Goal: Transaction & Acquisition: Download file/media

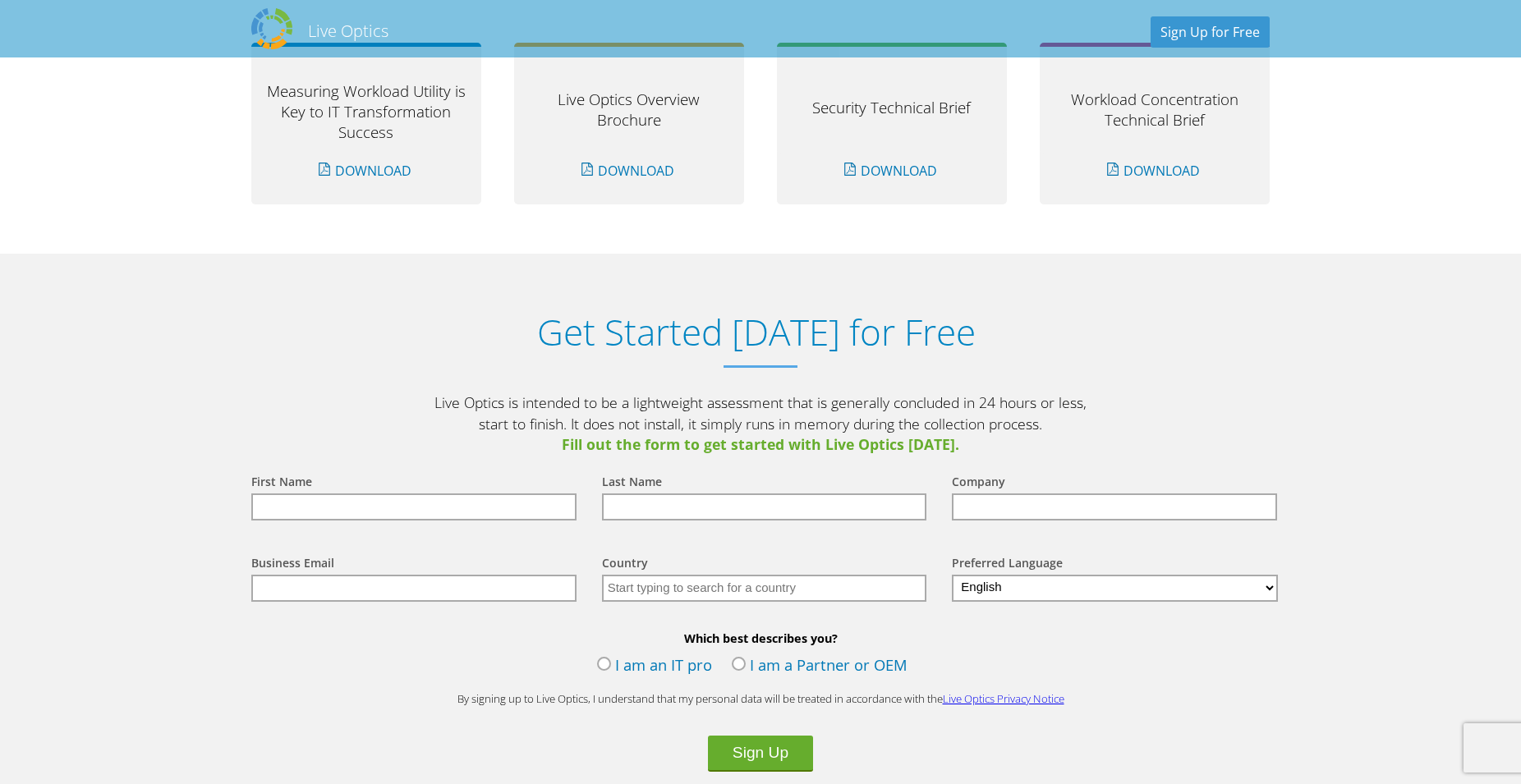
scroll to position [1675, 0]
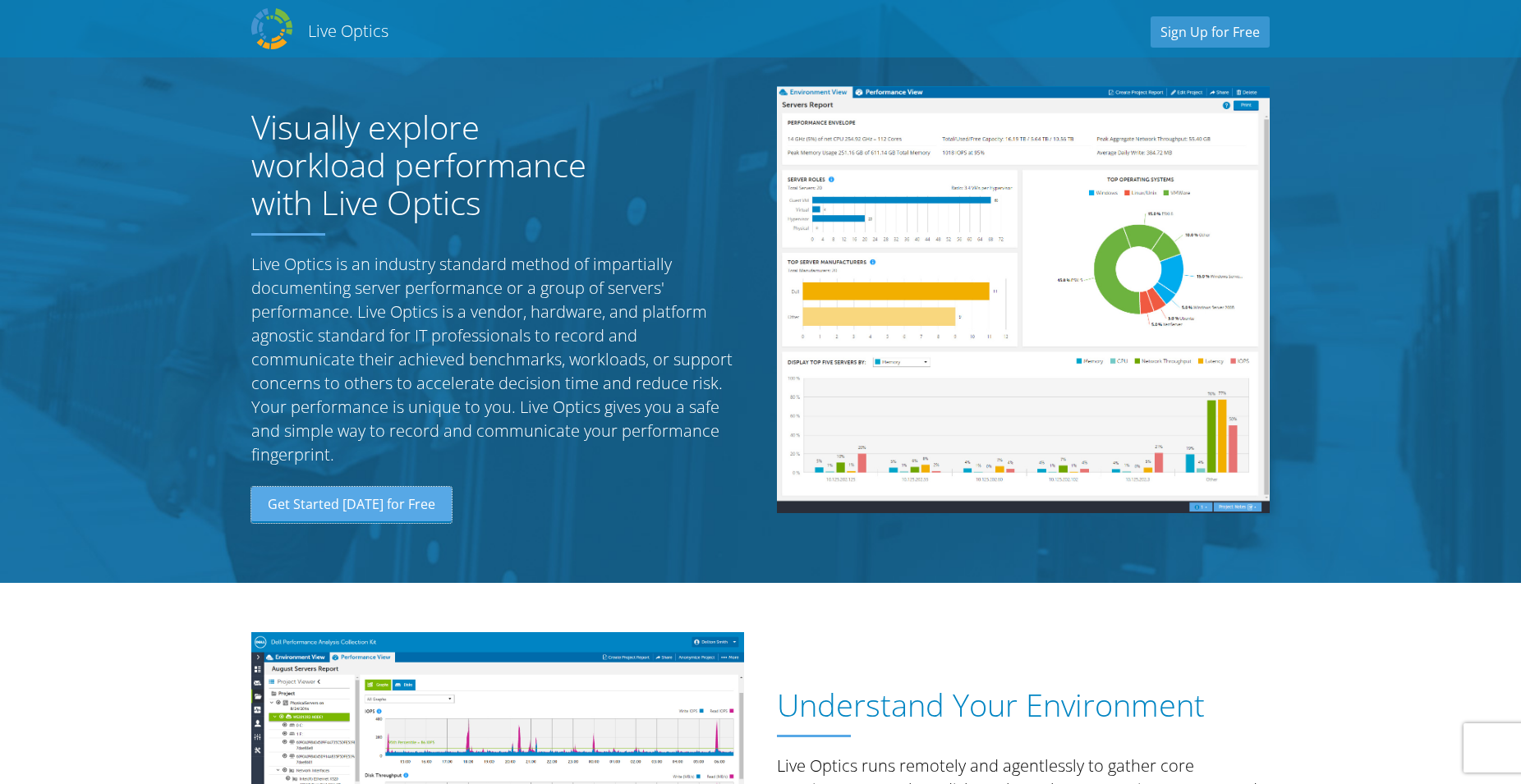
click at [393, 507] on link "Get Started [DATE] for Free" at bounding box center [351, 505] width 201 height 36
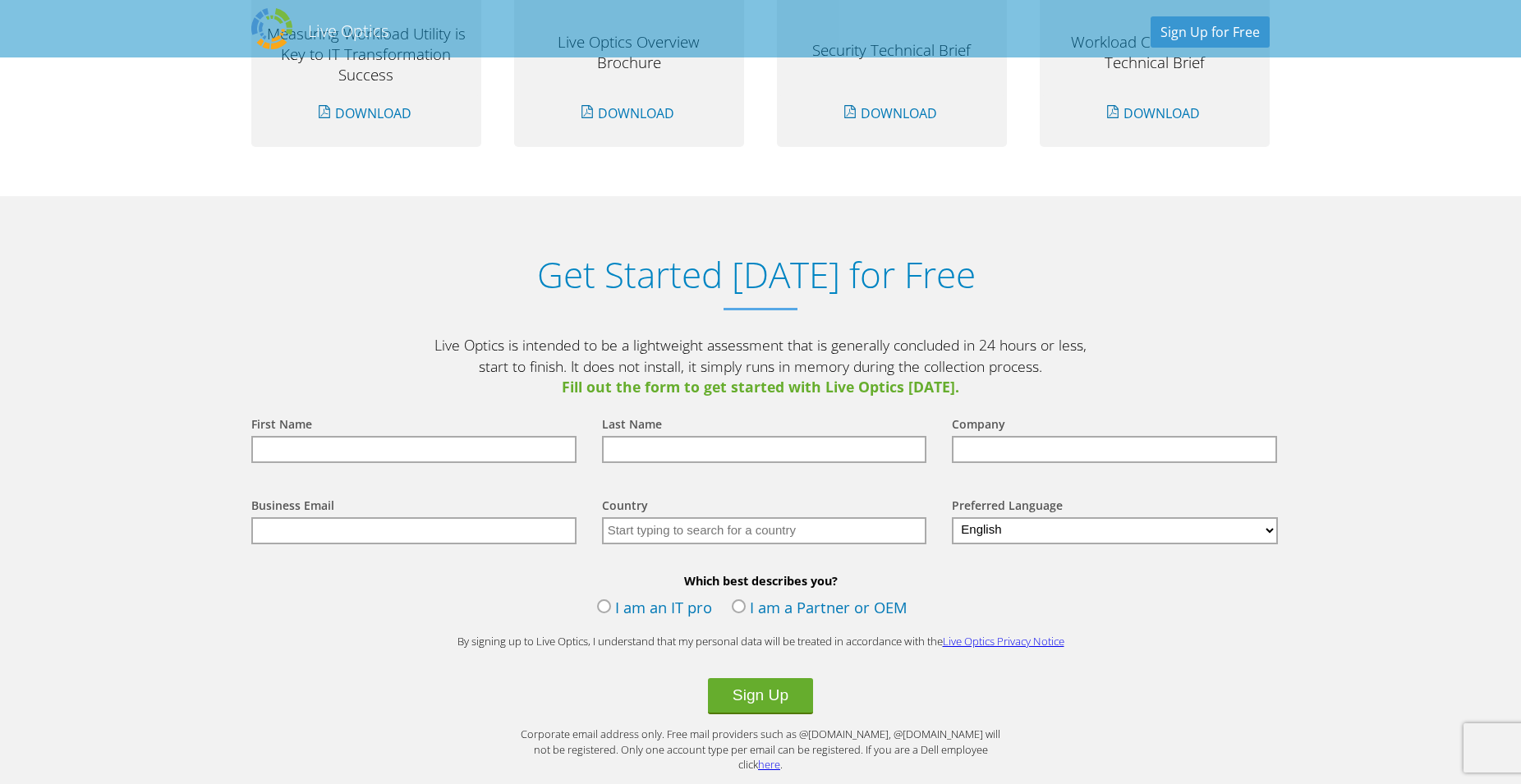
scroll to position [1713, 0]
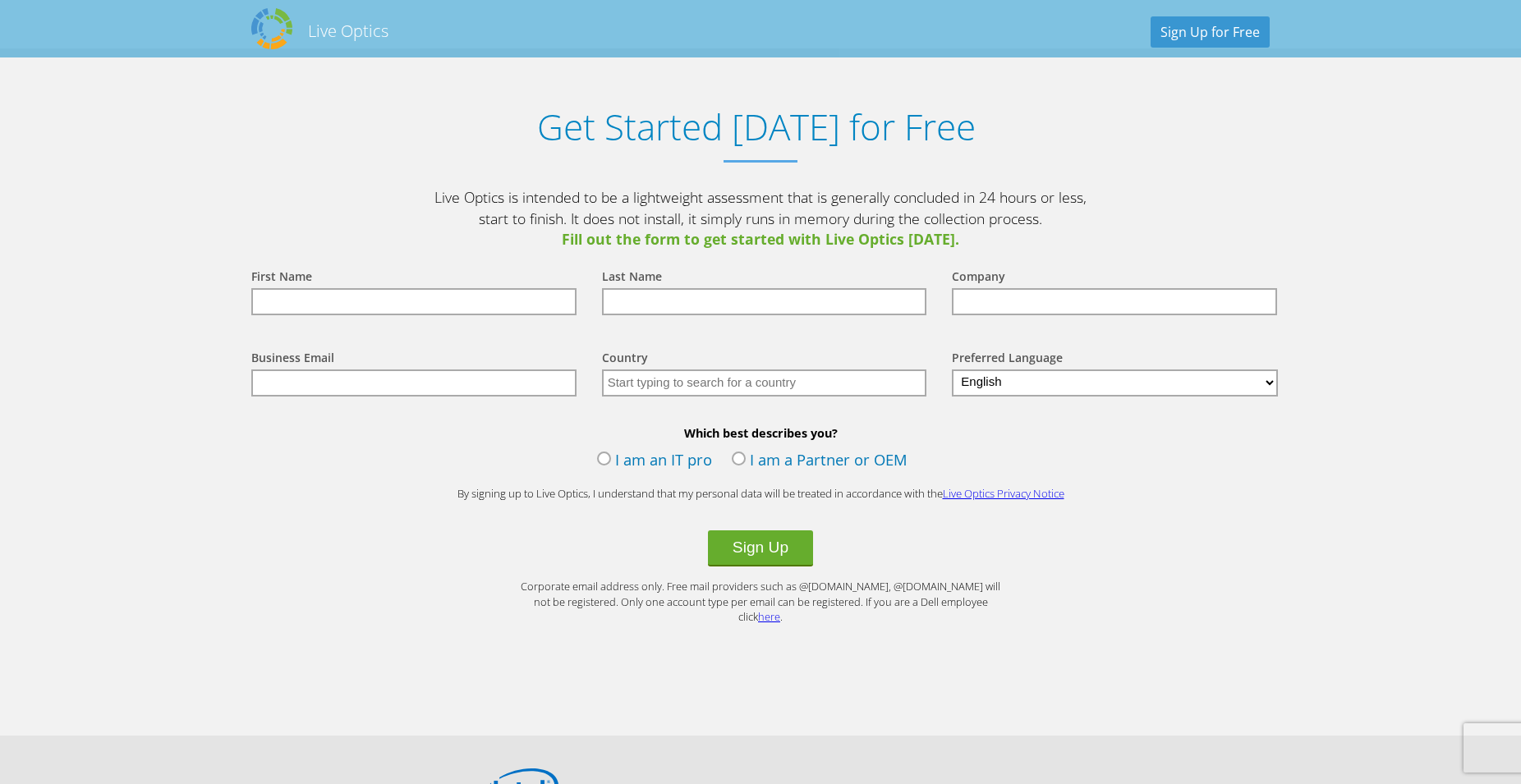
click at [606, 460] on label "I am an IT pro" at bounding box center [654, 461] width 115 height 24
click at [0, 0] on input "I am an IT pro" at bounding box center [0, 0] width 0 height 0
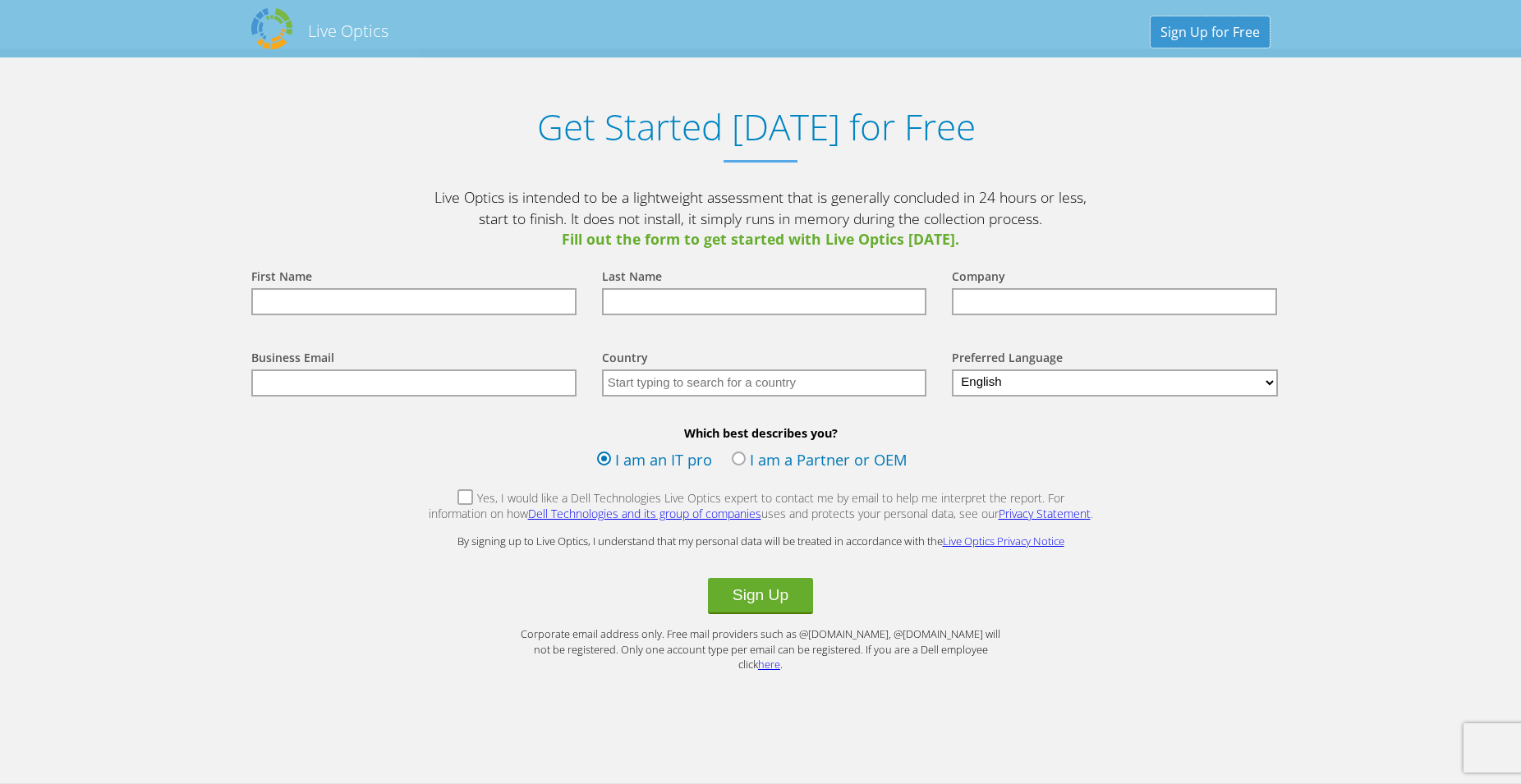
click at [1213, 36] on link "Sign Up for Free" at bounding box center [1210, 32] width 119 height 31
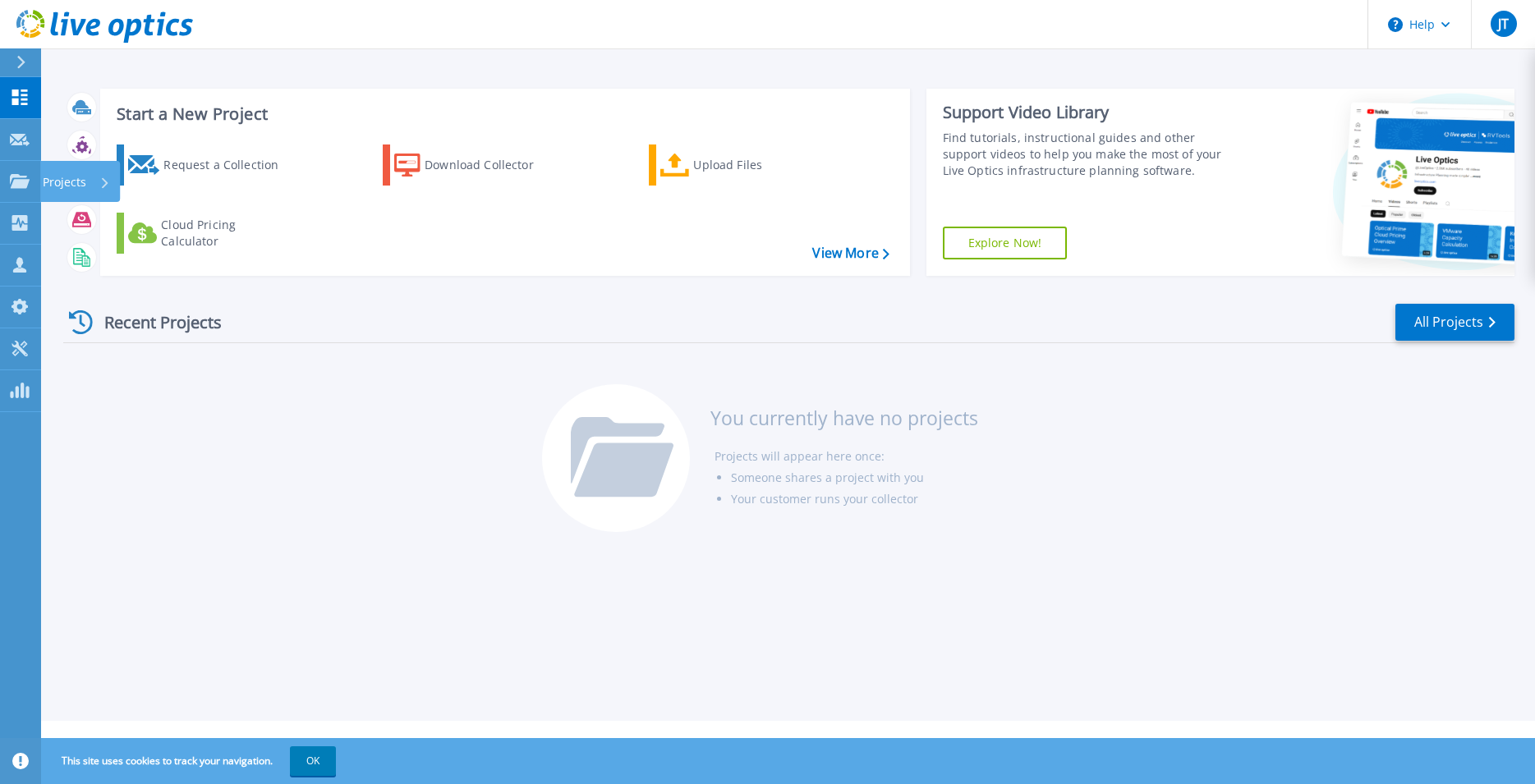
click at [67, 181] on p "Projects" at bounding box center [64, 181] width 43 height 43
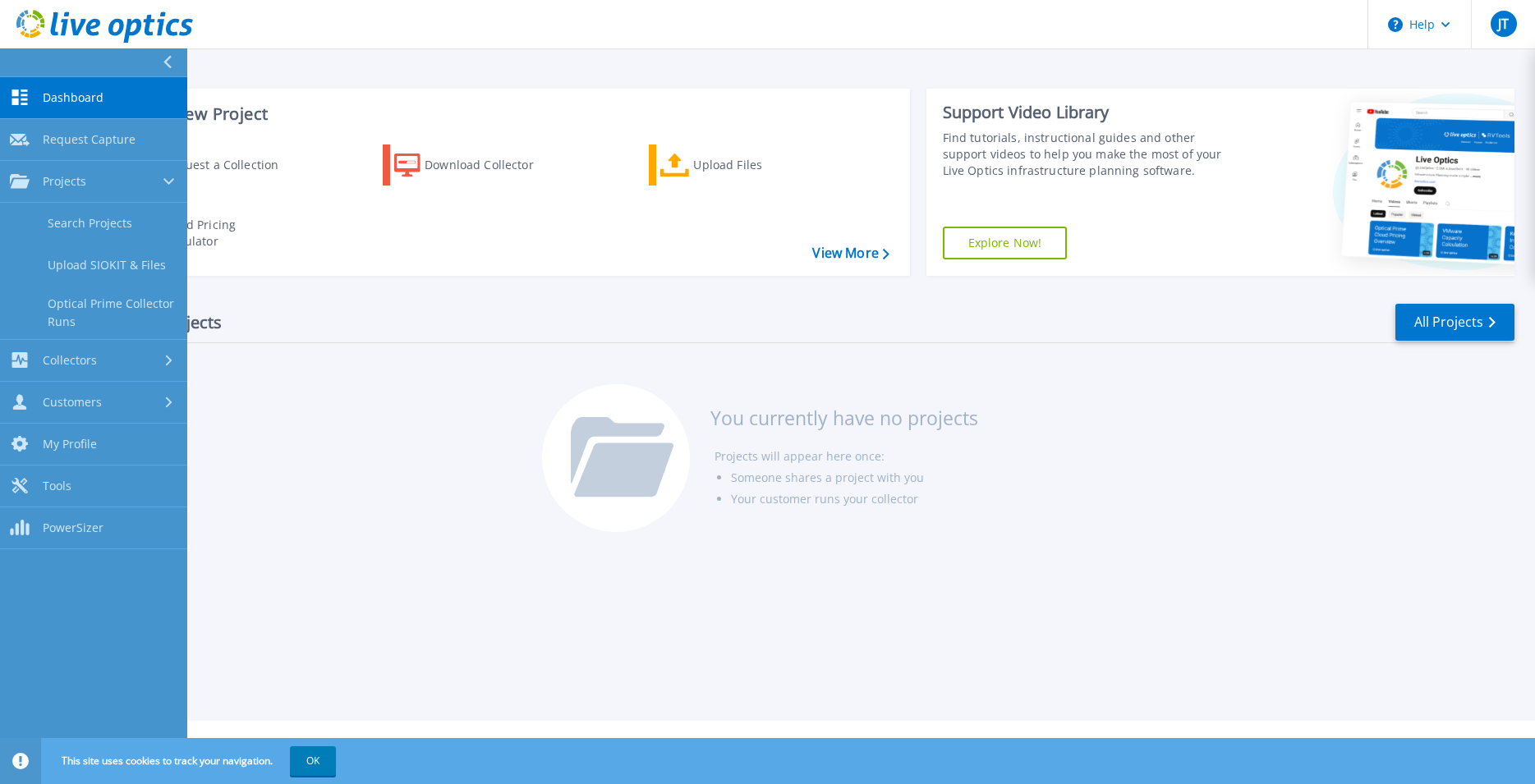
click at [114, 227] on link "Search Projects" at bounding box center [94, 224] width 188 height 42
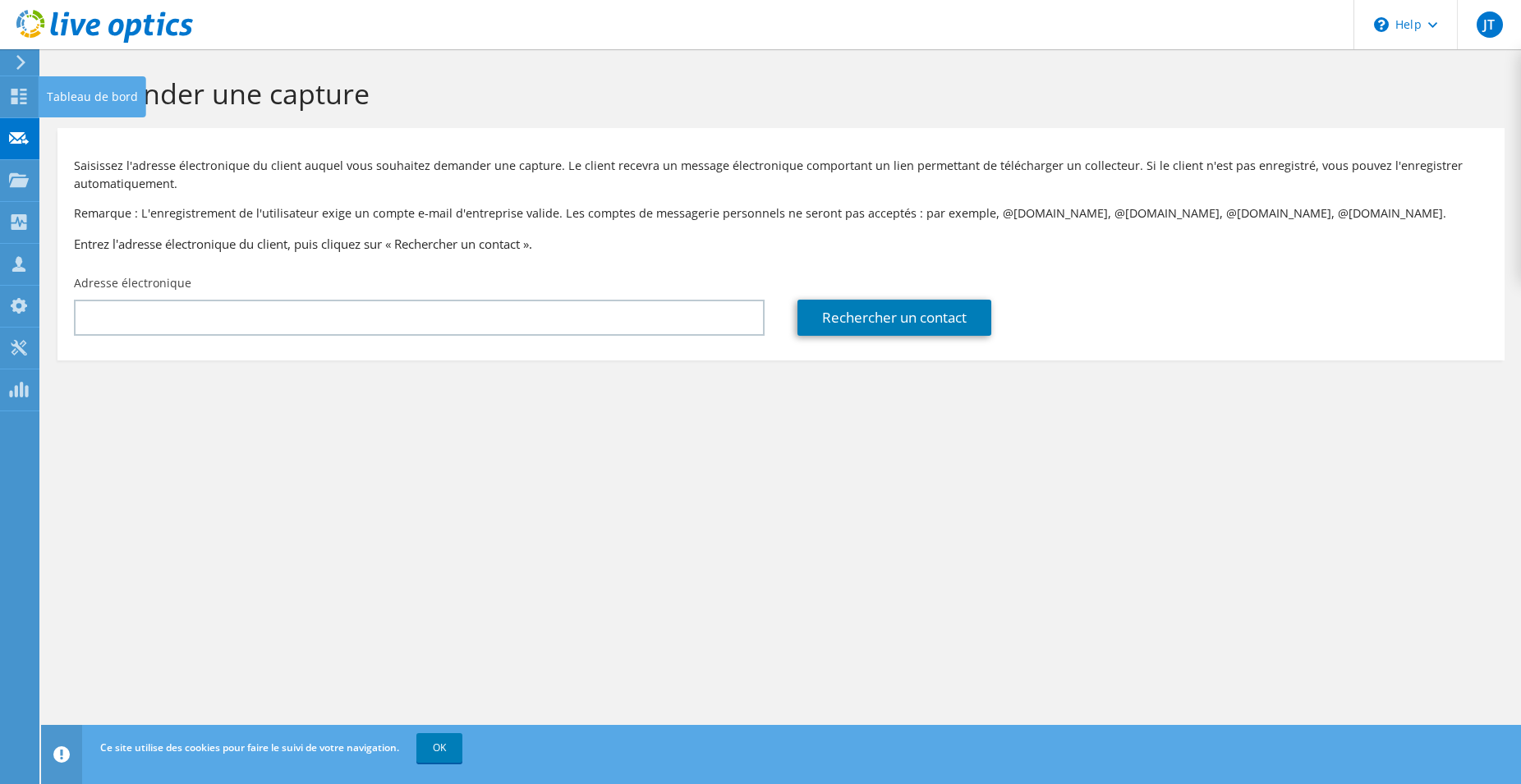
click at [25, 102] on icon at bounding box center [18, 96] width 20 height 16
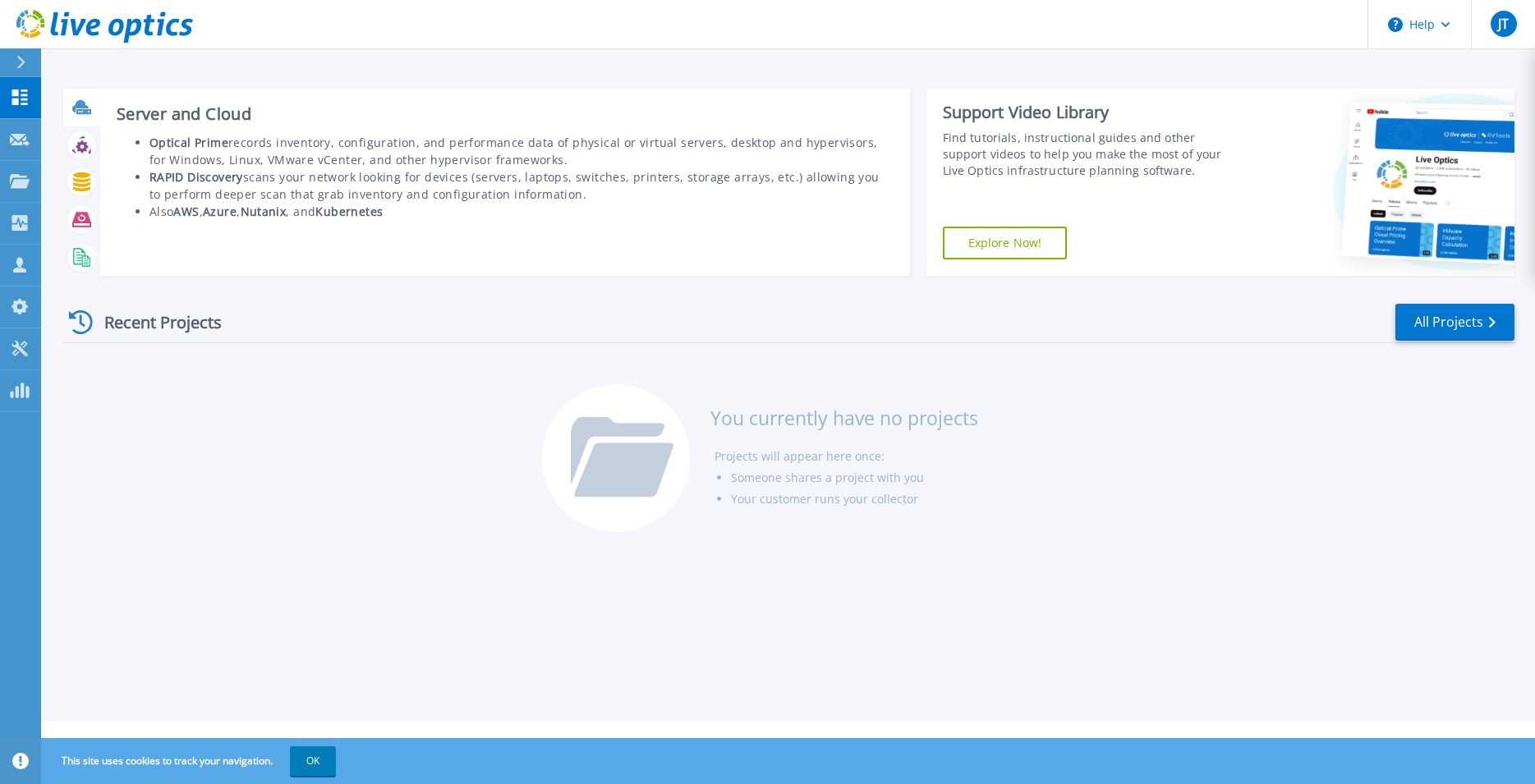
click at [82, 111] on icon at bounding box center [83, 112] width 15 height 5
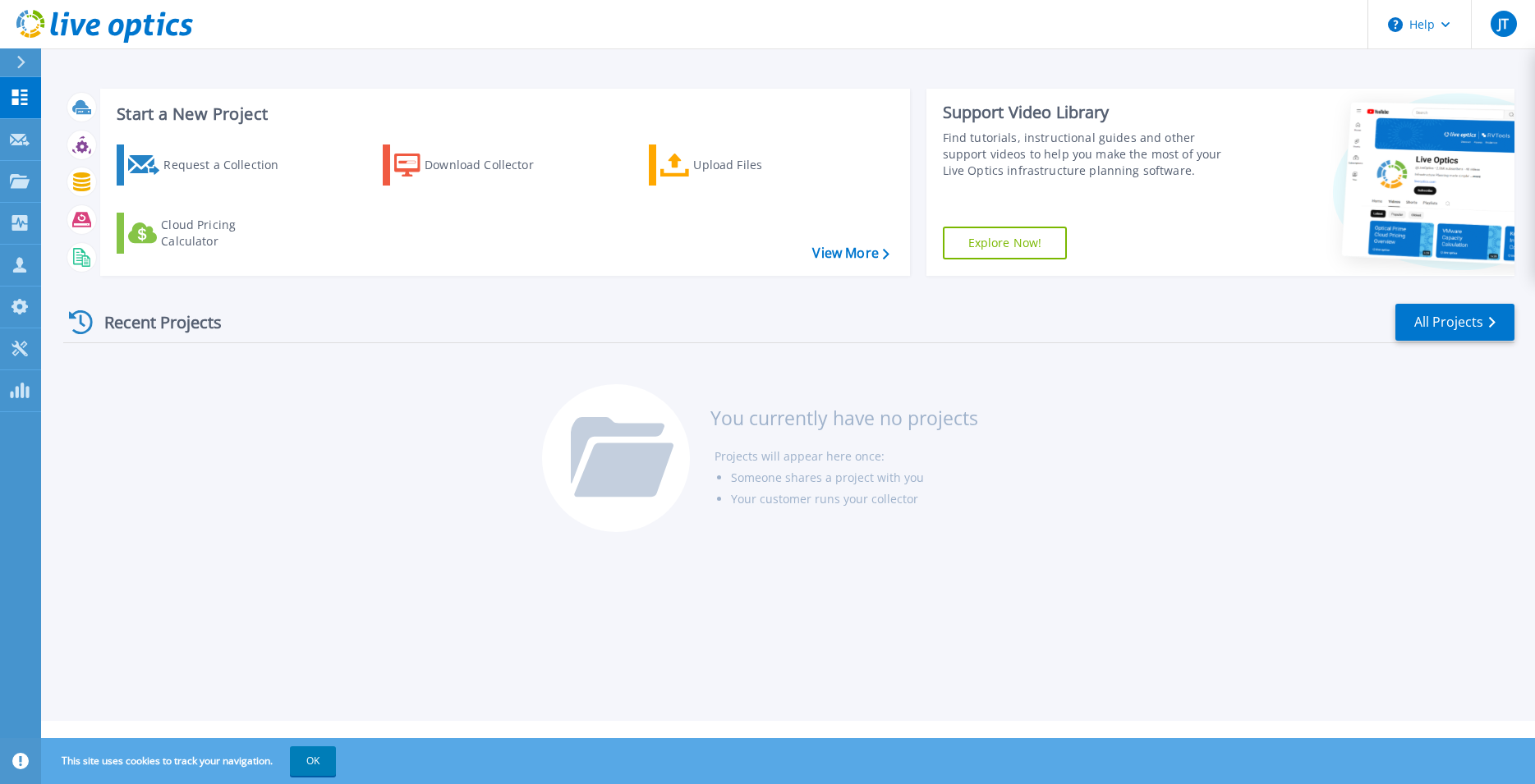
click at [222, 169] on div "Request a Collection" at bounding box center [228, 165] width 131 height 33
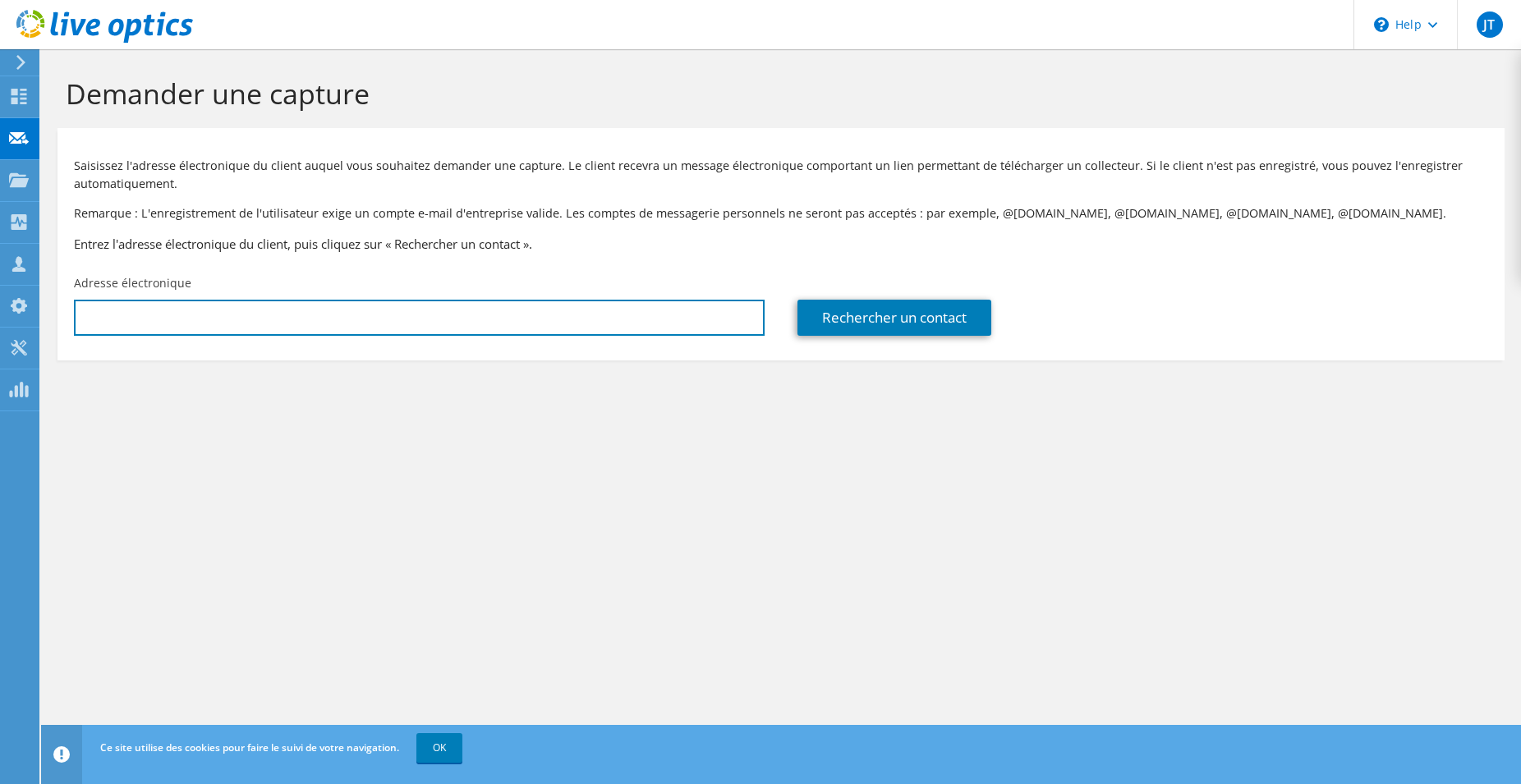
click at [573, 314] on input "text" at bounding box center [419, 318] width 691 height 36
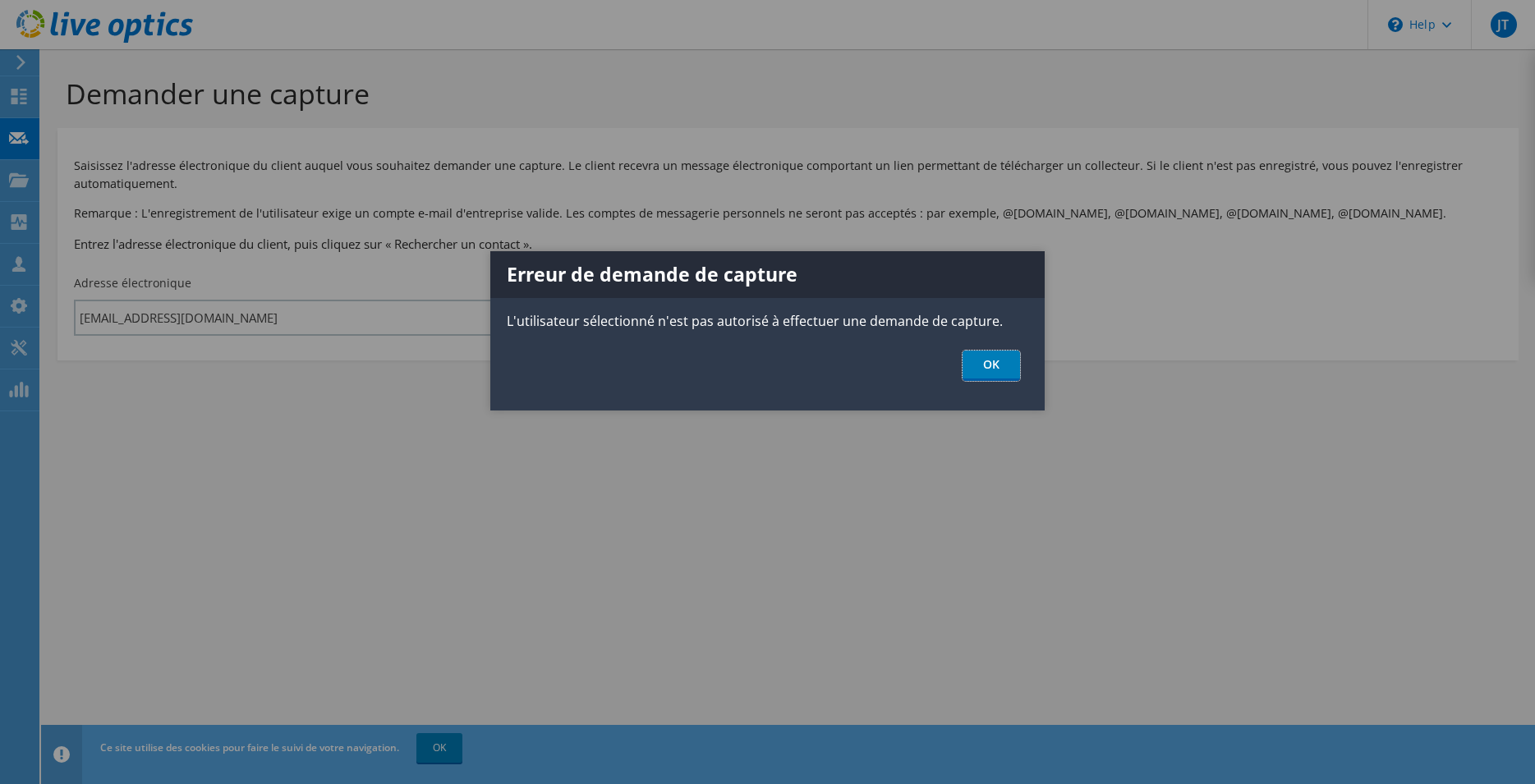
click at [992, 370] on link "OK" at bounding box center [991, 366] width 57 height 30
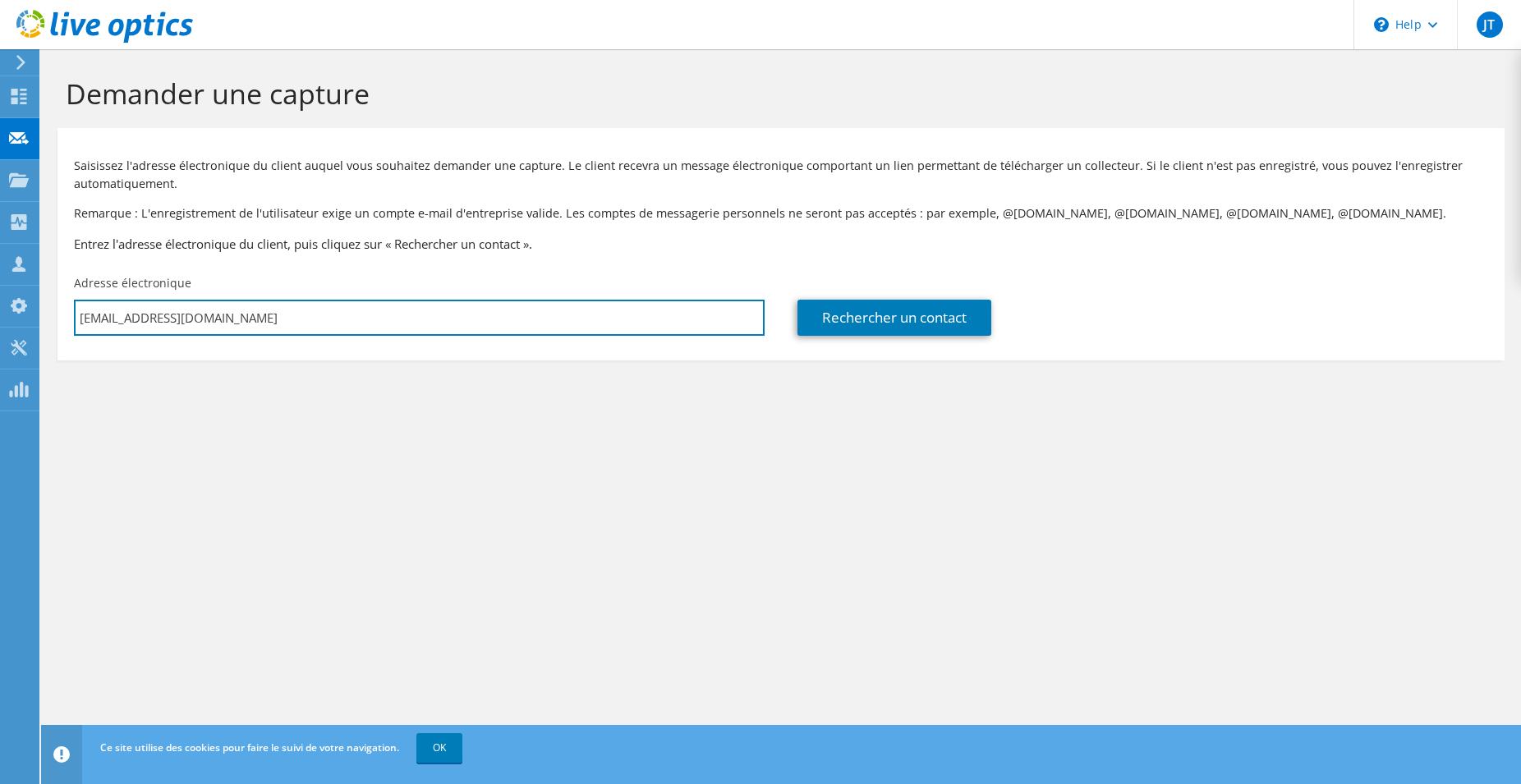
click at [90, 325] on input "[EMAIL_ADDRESS][DOMAIN_NAME]" at bounding box center [419, 318] width 691 height 36
type input "j.turbang@damnet.coop"
type input "DAMNET"
type input "Jérémy"
type input "Turbang"
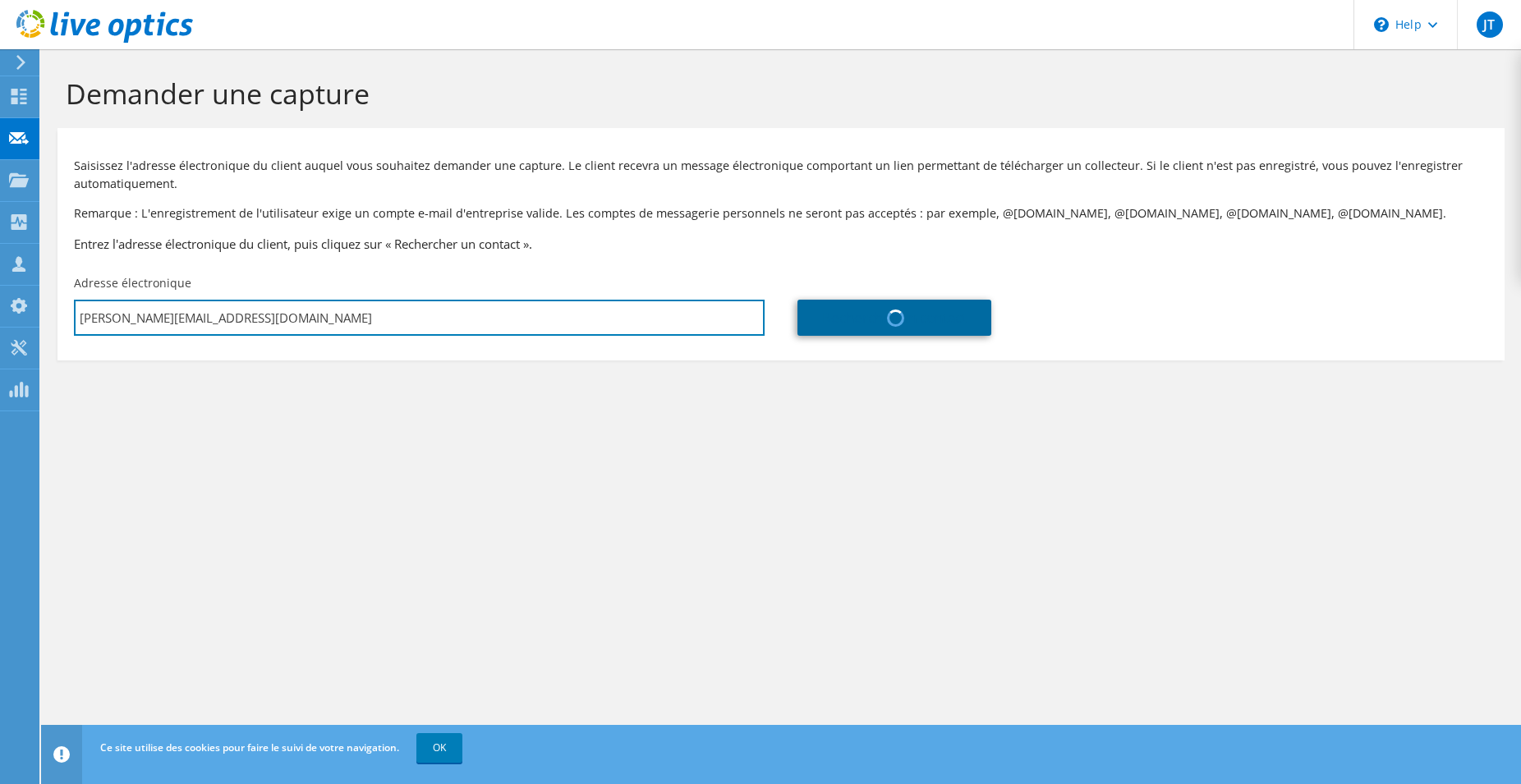
type input "[GEOGRAPHIC_DATA]"
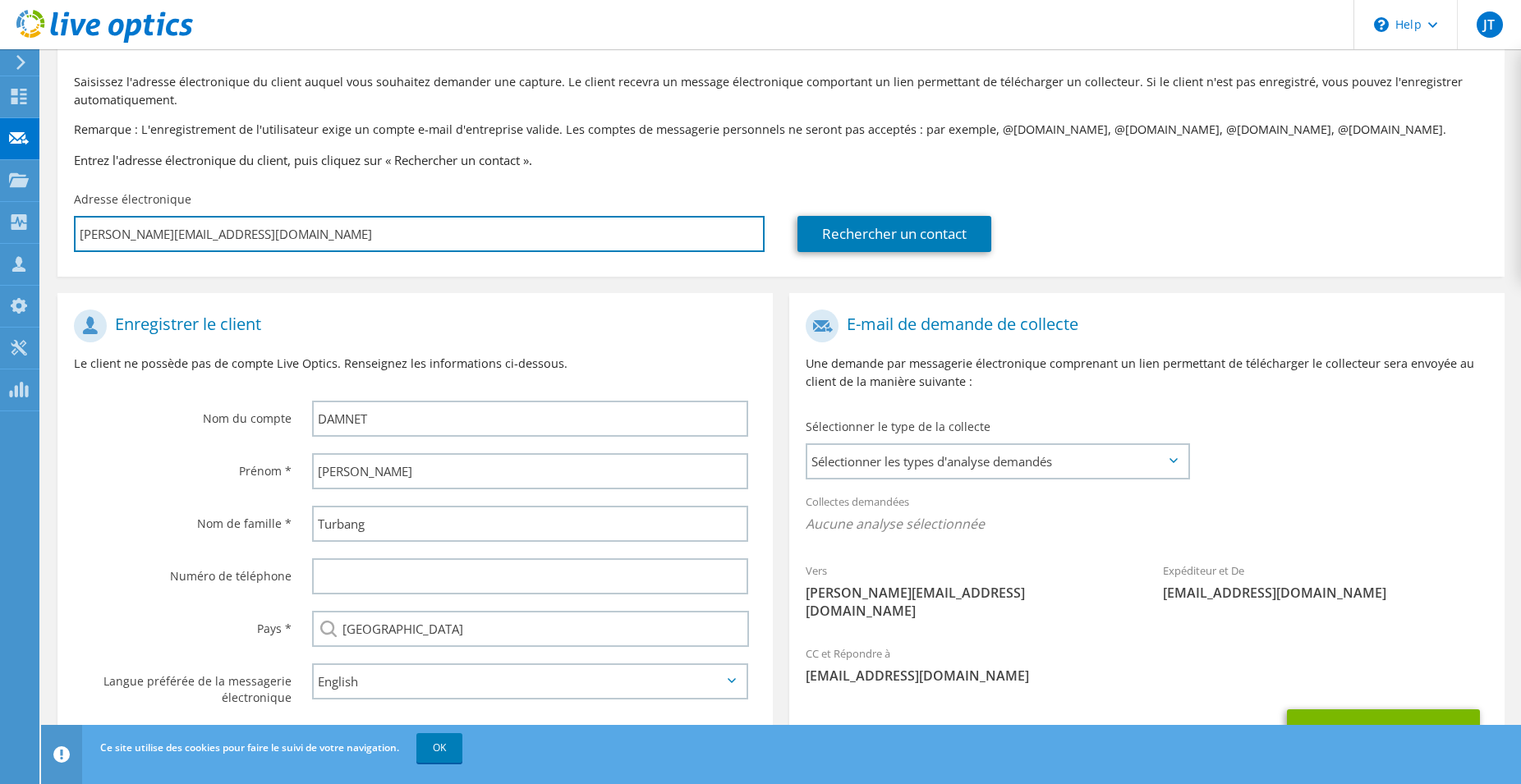
scroll to position [150, 0]
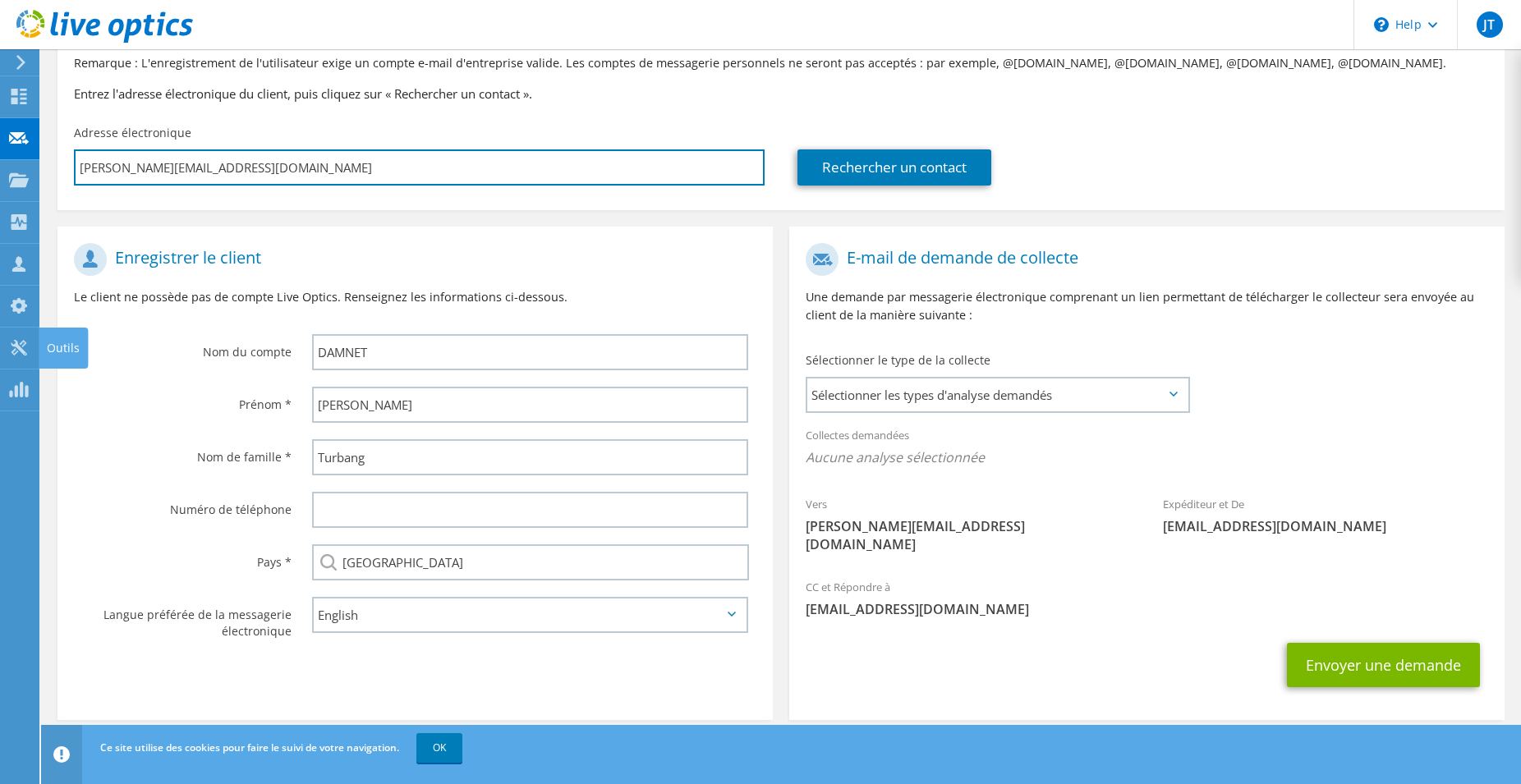
type input "j.turbang@damnet.coop"
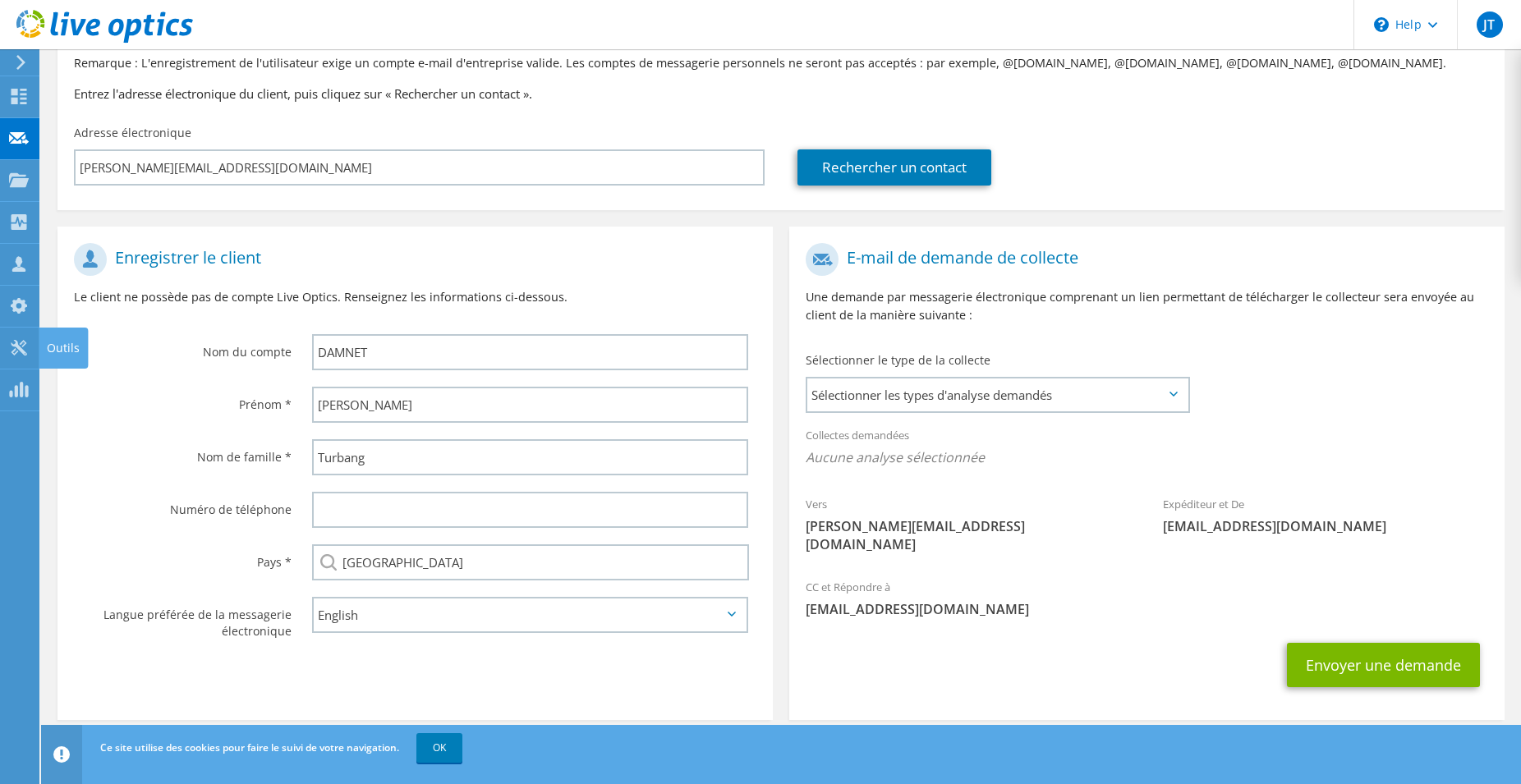
click at [16, 352] on icon at bounding box center [18, 348] width 20 height 16
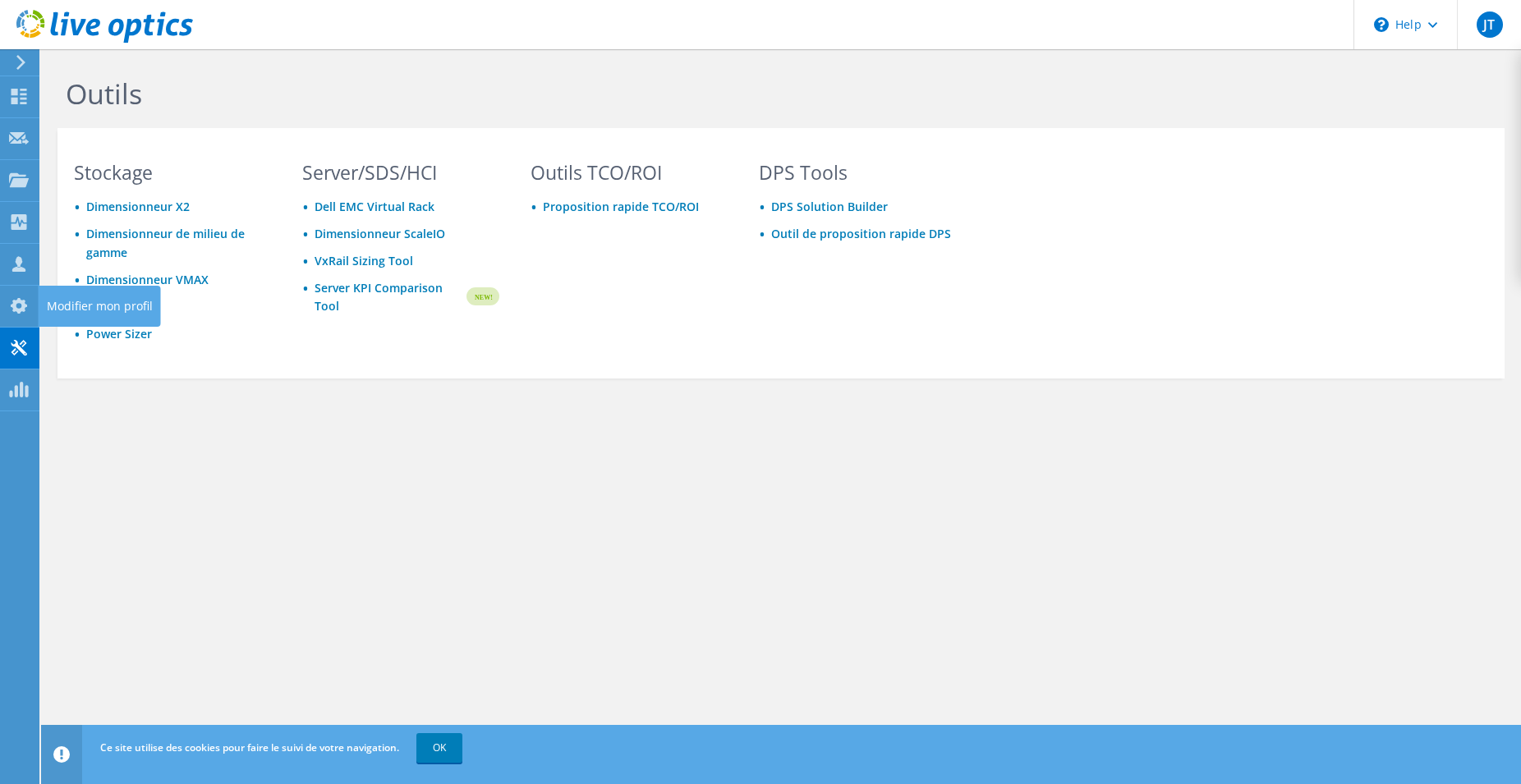
click at [24, 302] on use at bounding box center [18, 306] width 17 height 16
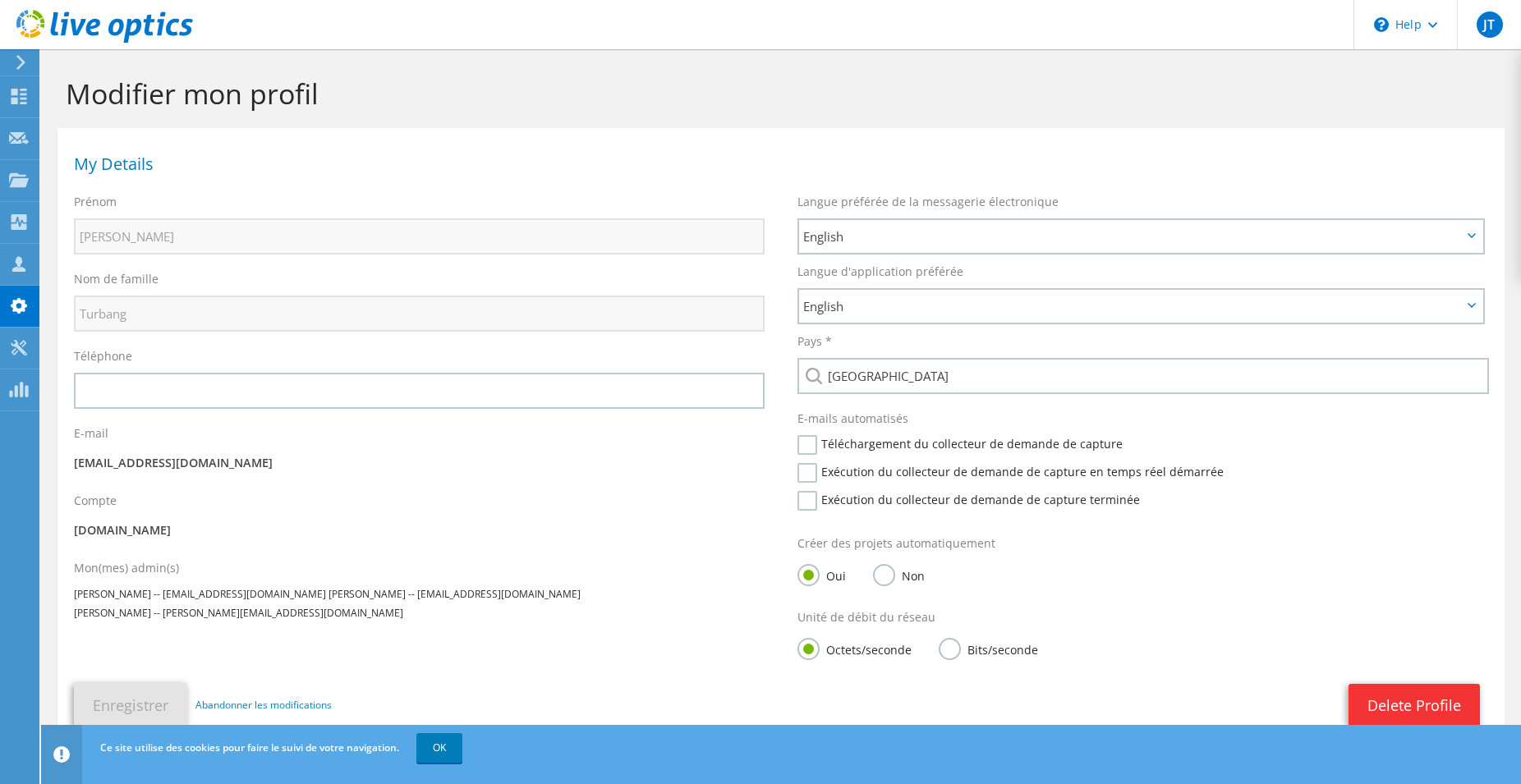
click at [813, 476] on label "Exécution du collecteur de demande de capture en temps réel démarrée" at bounding box center [1010, 472] width 427 height 20
click at [809, 472] on label "Exécution du collecteur de demande de capture en temps réel démarrée" at bounding box center [1010, 472] width 427 height 20
click at [0, 0] on input "Exécution du collecteur de demande de capture en temps réel démarrée" at bounding box center [0, 0] width 0 height 0
click at [809, 471] on label "Exécution du collecteur de demande de capture en temps réel démarrée" at bounding box center [1010, 472] width 427 height 20
click at [0, 0] on input "Exécution du collecteur de demande de capture en temps réel démarrée" at bounding box center [0, 0] width 0 height 0
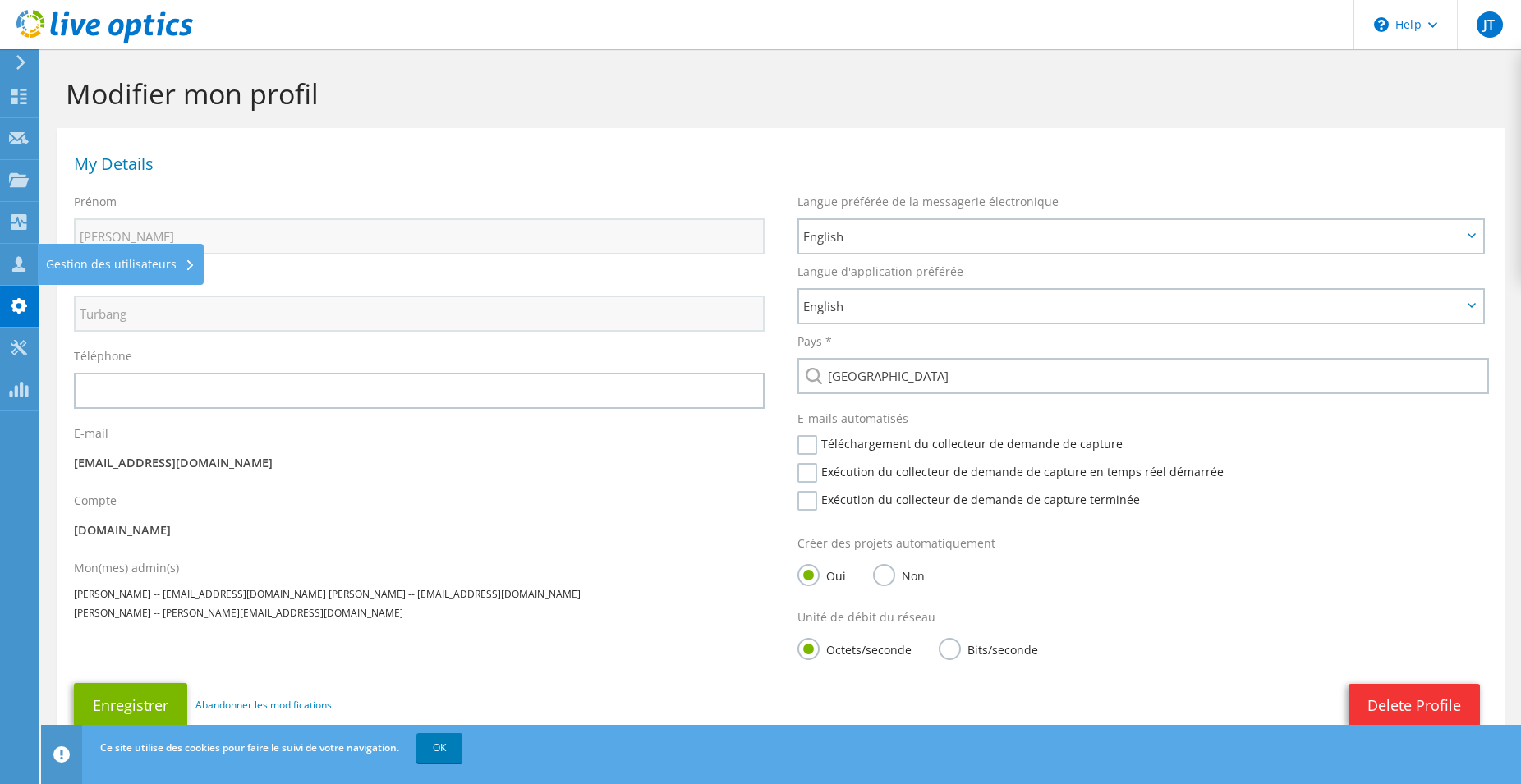
click at [17, 275] on div at bounding box center [18, 266] width 20 height 18
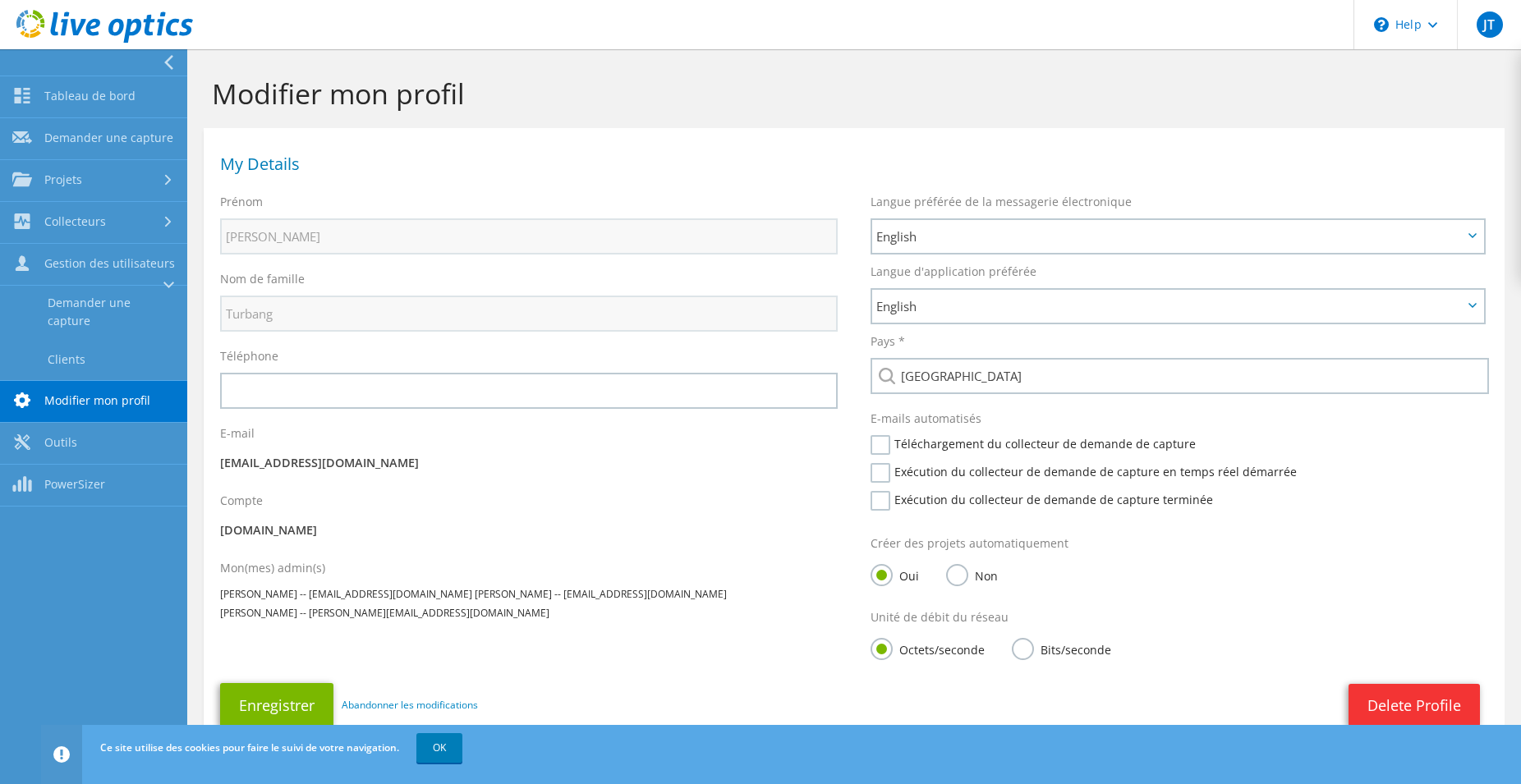
click at [83, 308] on link "Demander une capture" at bounding box center [82, 312] width 164 height 53
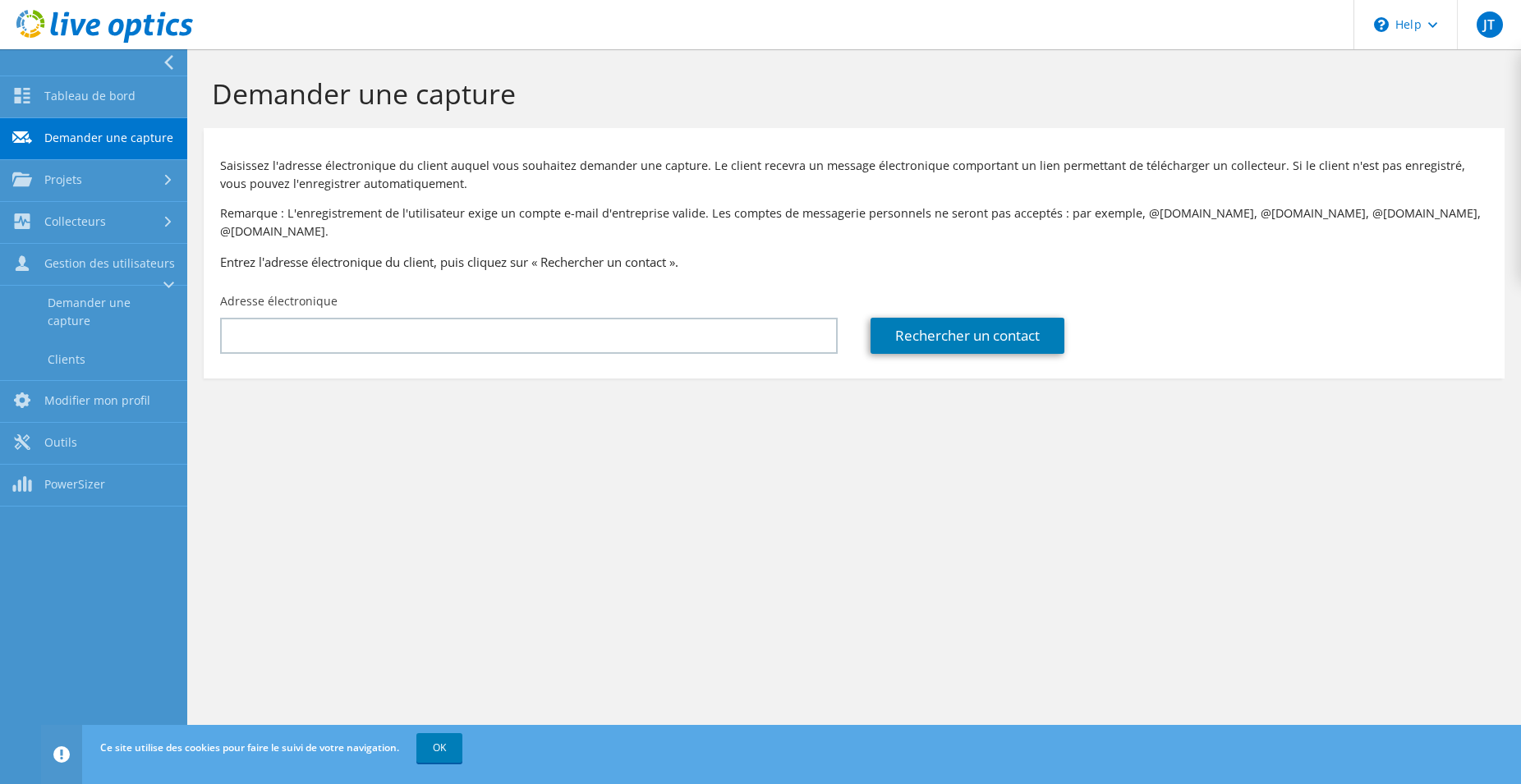
click at [69, 355] on link "Clients" at bounding box center [94, 359] width 188 height 42
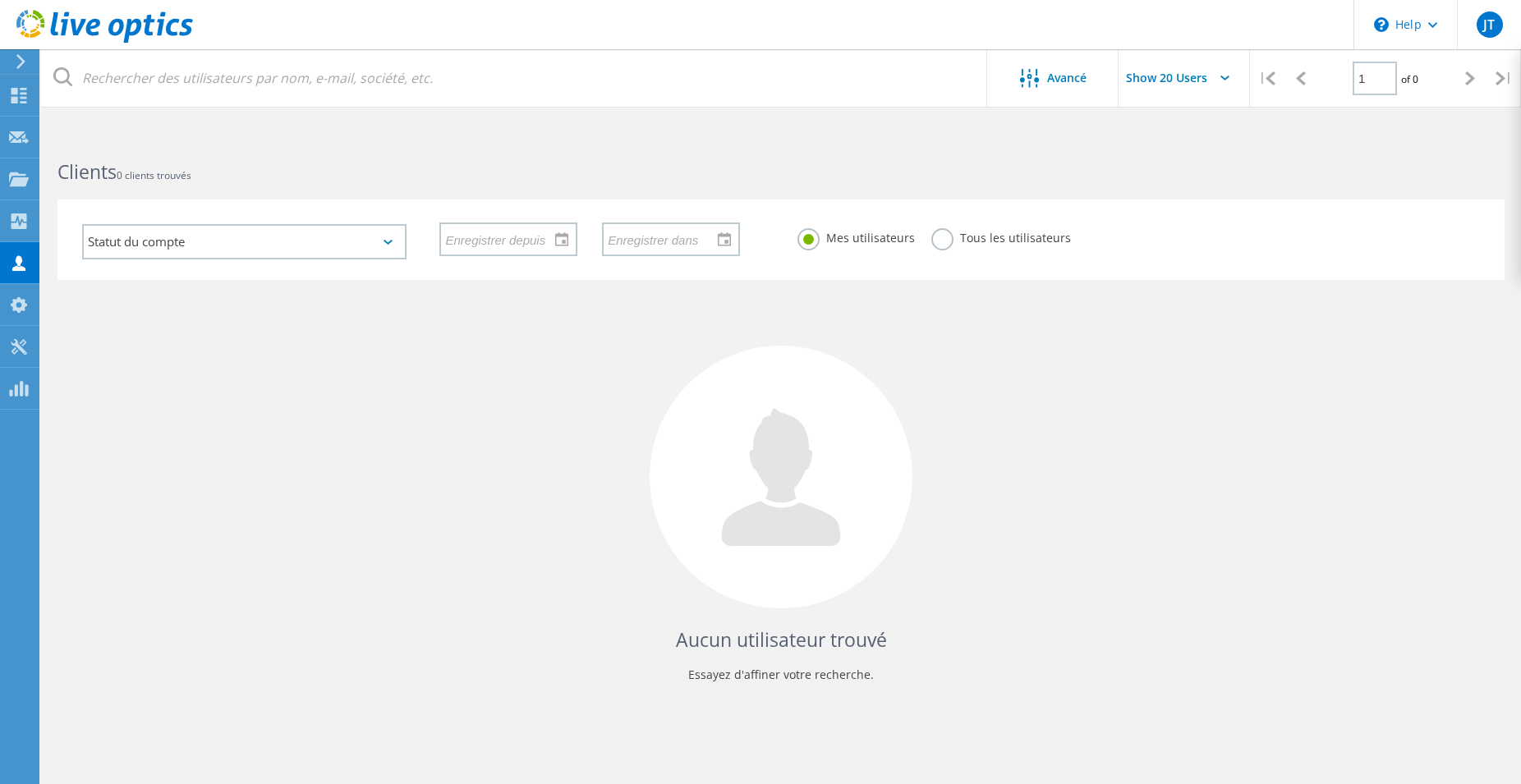
click at [948, 244] on label "Tous les utilisateurs" at bounding box center [1001, 236] width 140 height 16
click at [0, 0] on input "Tous les utilisateurs" at bounding box center [0, 0] width 0 height 0
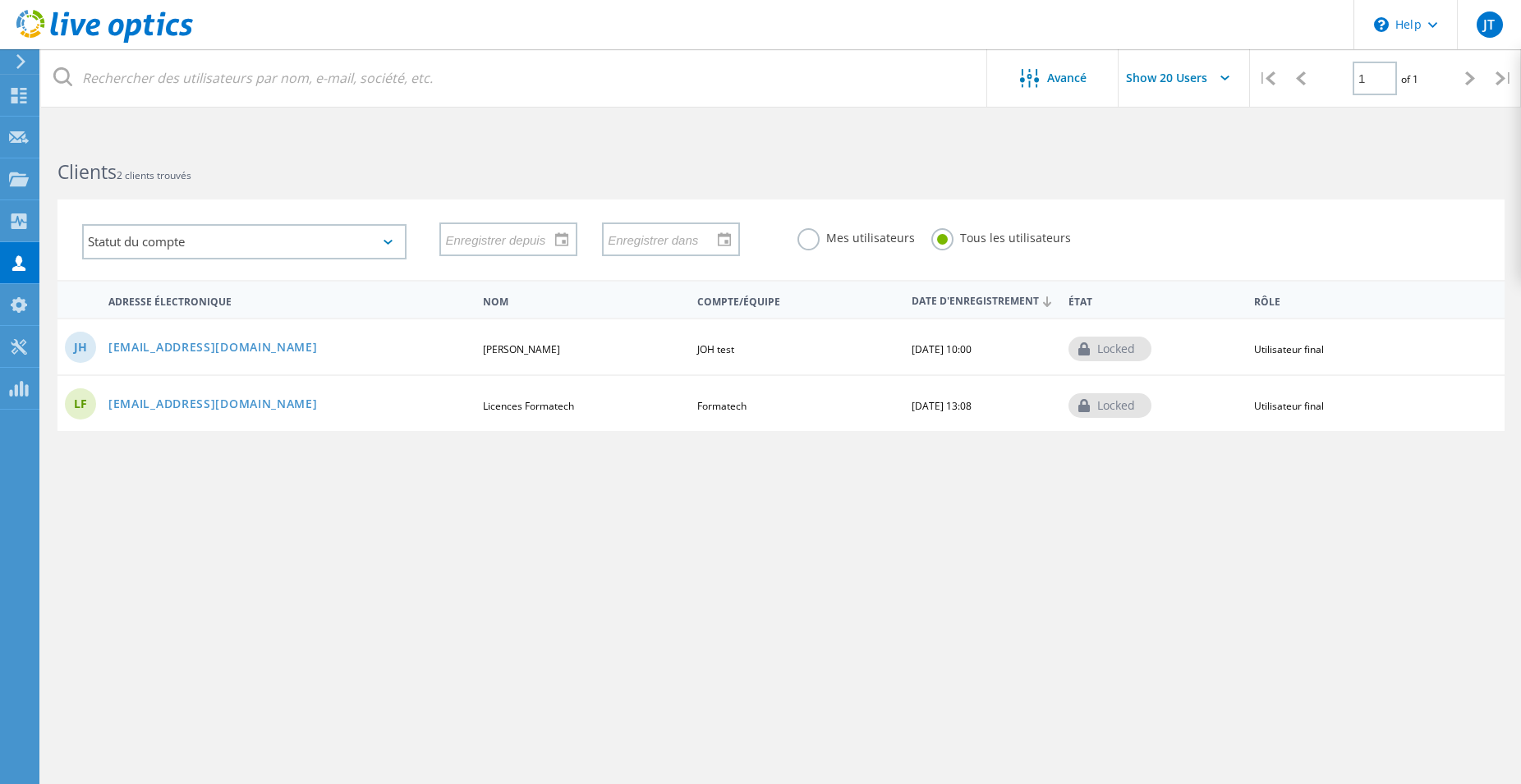
click at [21, 218] on use at bounding box center [19, 221] width 16 height 16
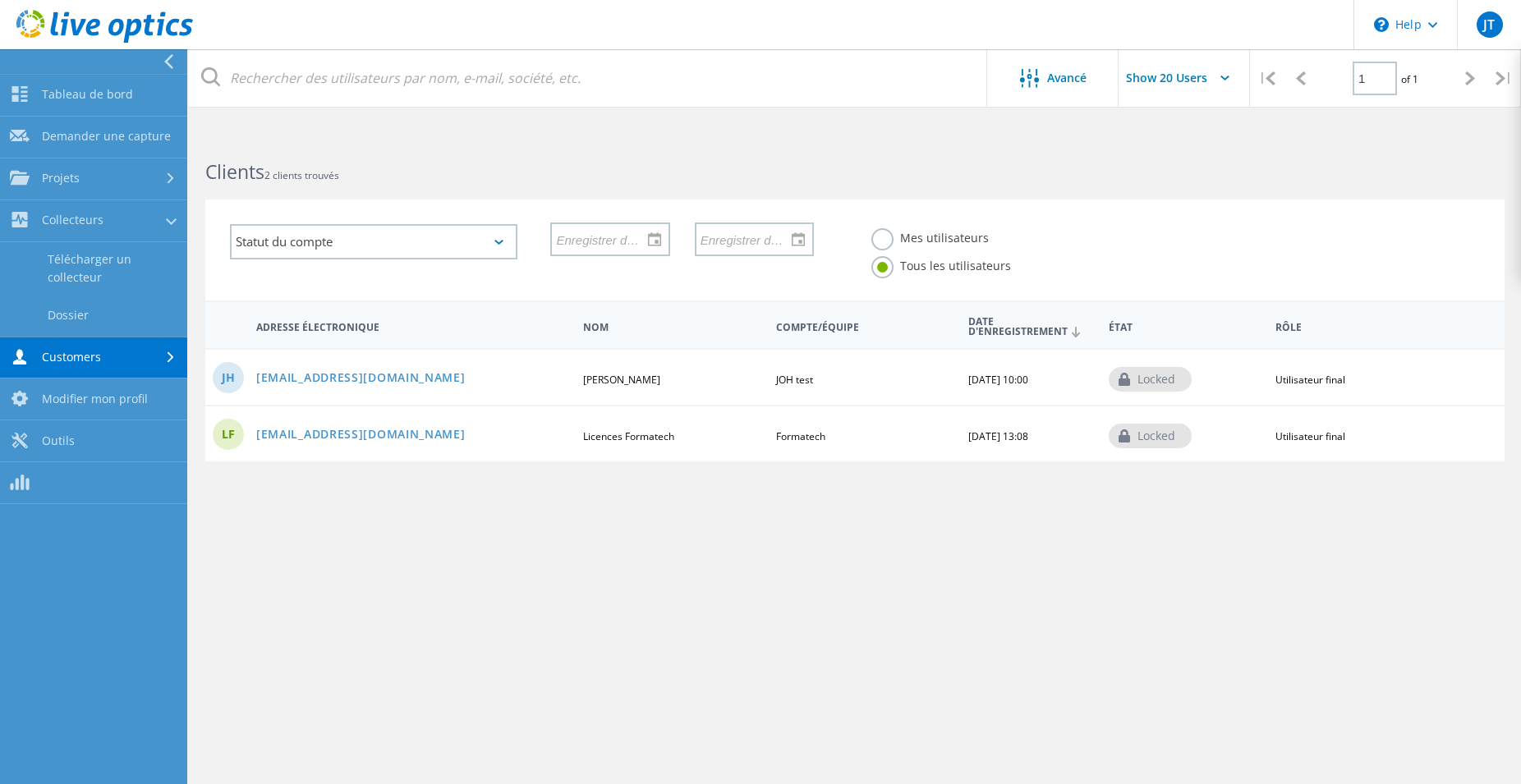
click at [97, 276] on link "Télécharger un collecteur" at bounding box center [94, 268] width 188 height 53
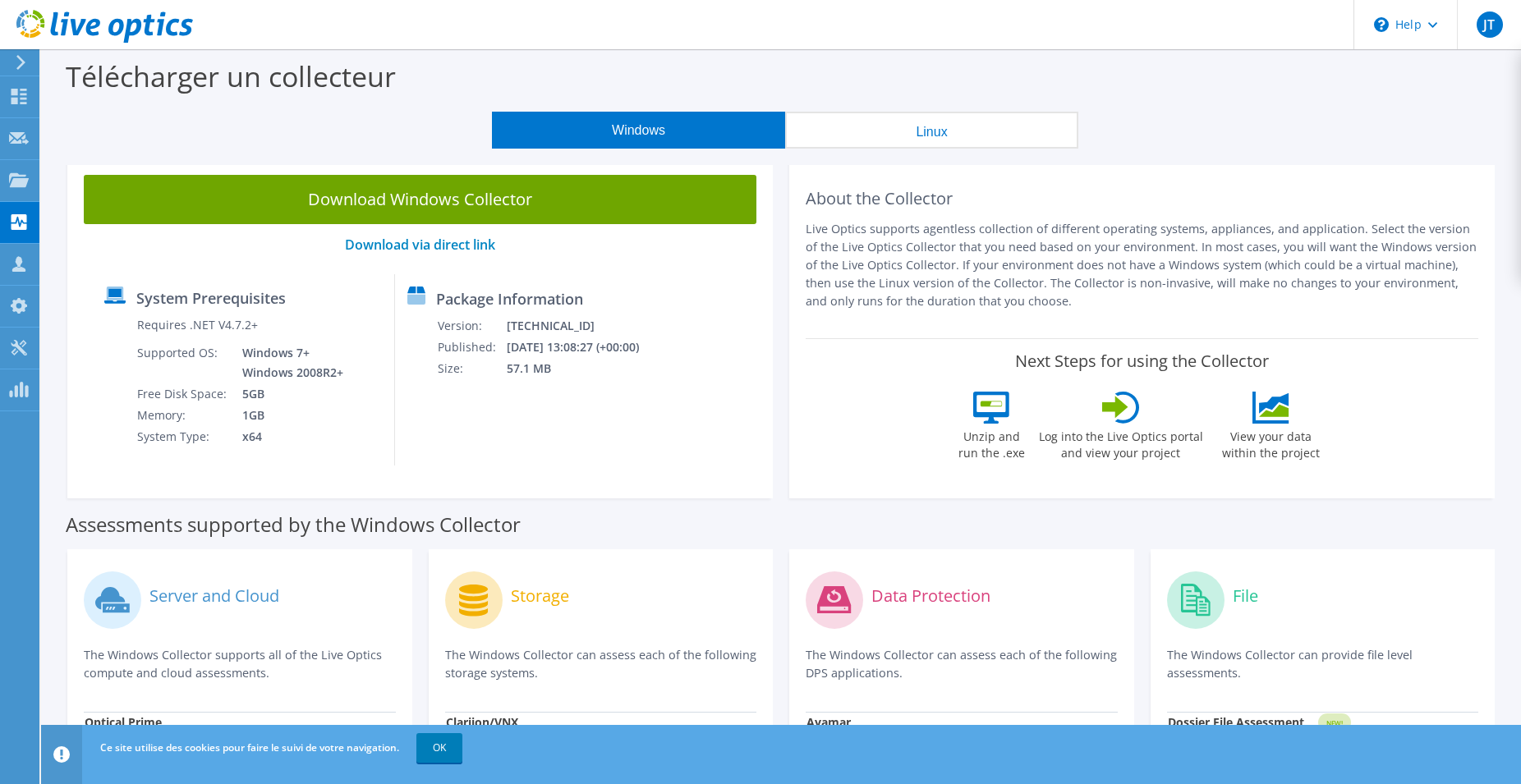
click at [485, 206] on link "Download Windows Collector" at bounding box center [420, 199] width 672 height 49
